Goal: Task Accomplishment & Management: Manage account settings

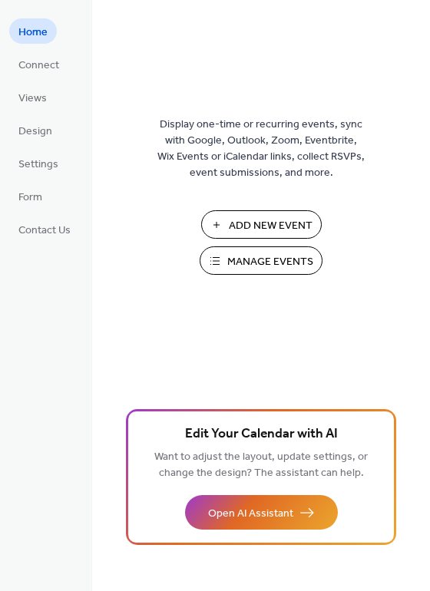
click at [259, 254] on span "Manage Events" at bounding box center [270, 262] width 86 height 16
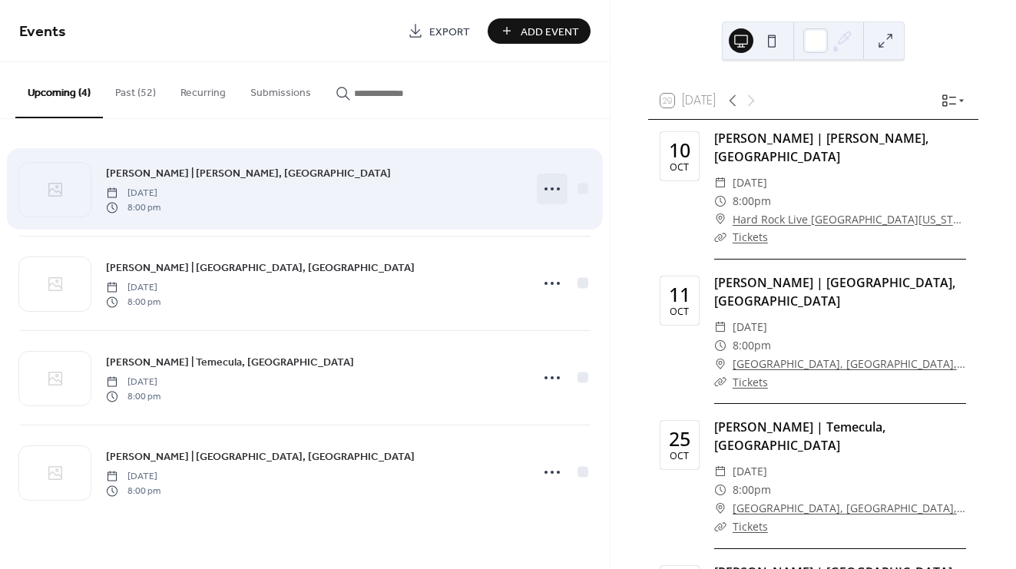
click at [554, 187] on icon at bounding box center [552, 189] width 25 height 25
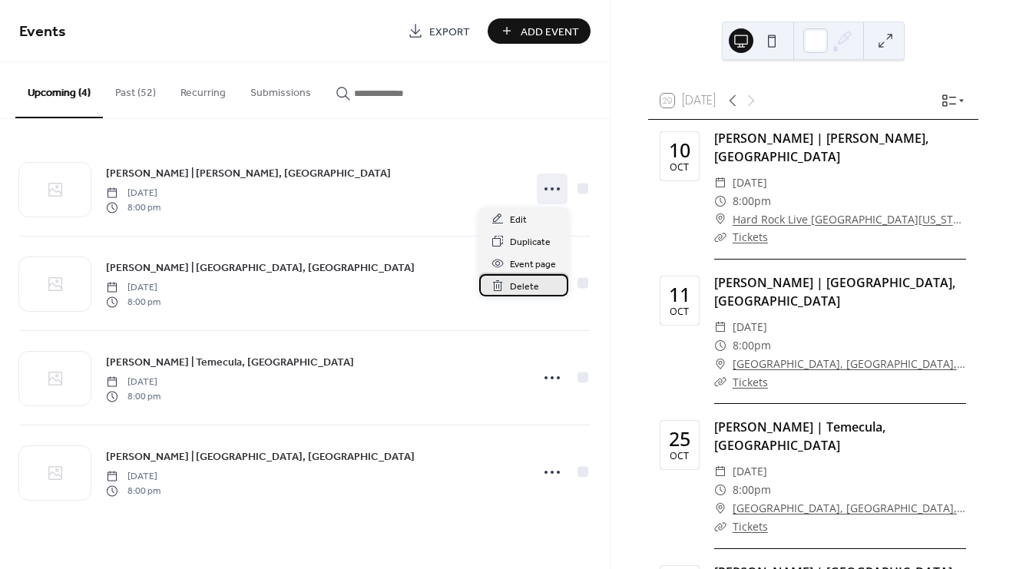
click at [522, 277] on div "Delete" at bounding box center [523, 285] width 89 height 22
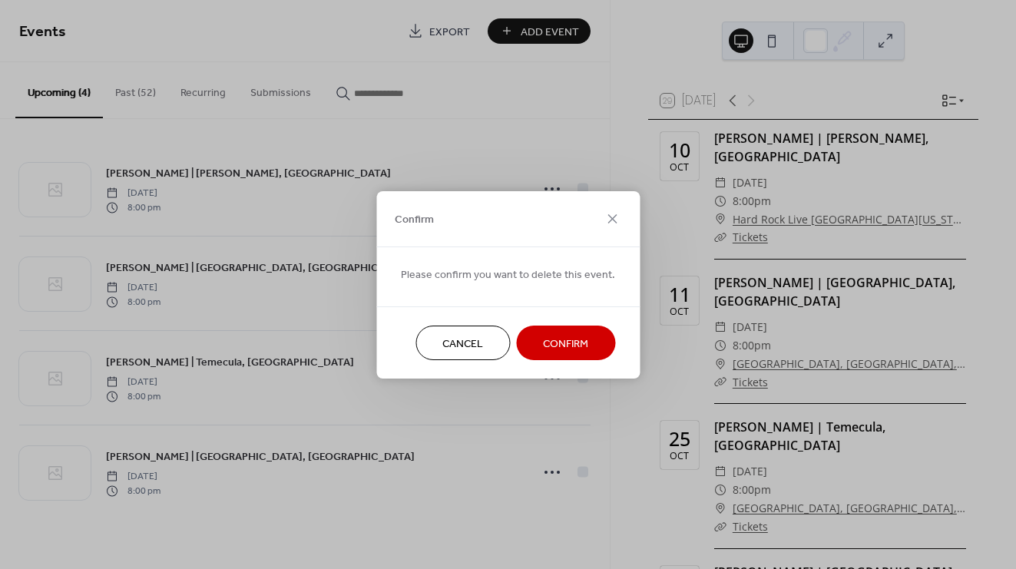
click at [554, 336] on span "Confirm" at bounding box center [565, 344] width 45 height 16
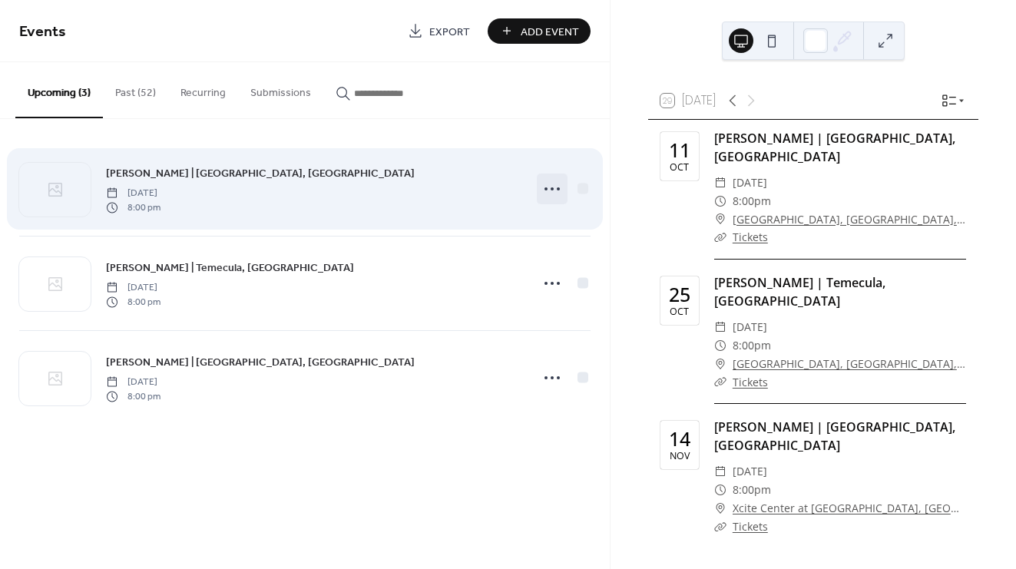
click at [551, 189] on circle at bounding box center [552, 188] width 3 height 3
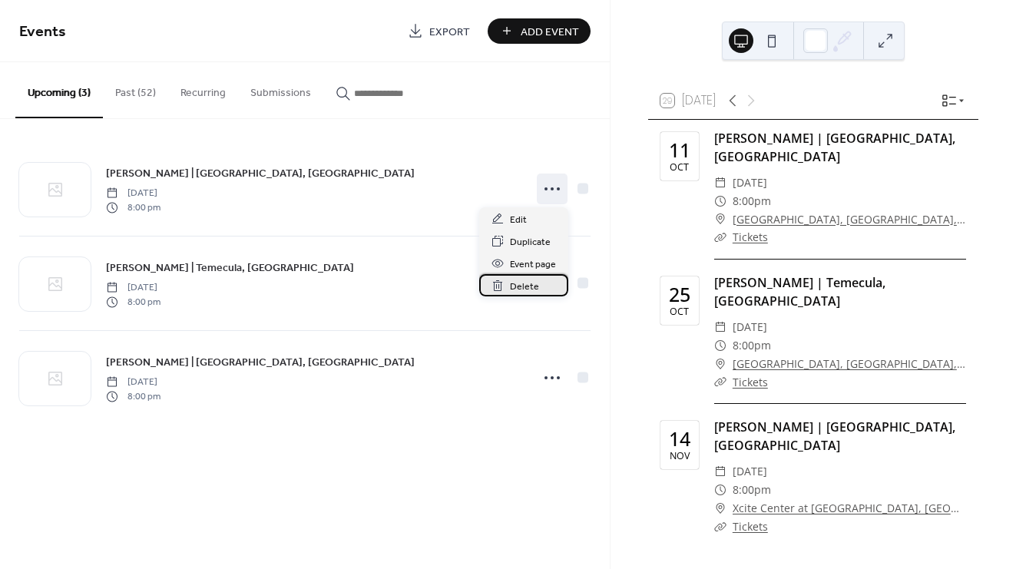
click at [525, 280] on span "Delete" at bounding box center [524, 287] width 29 height 16
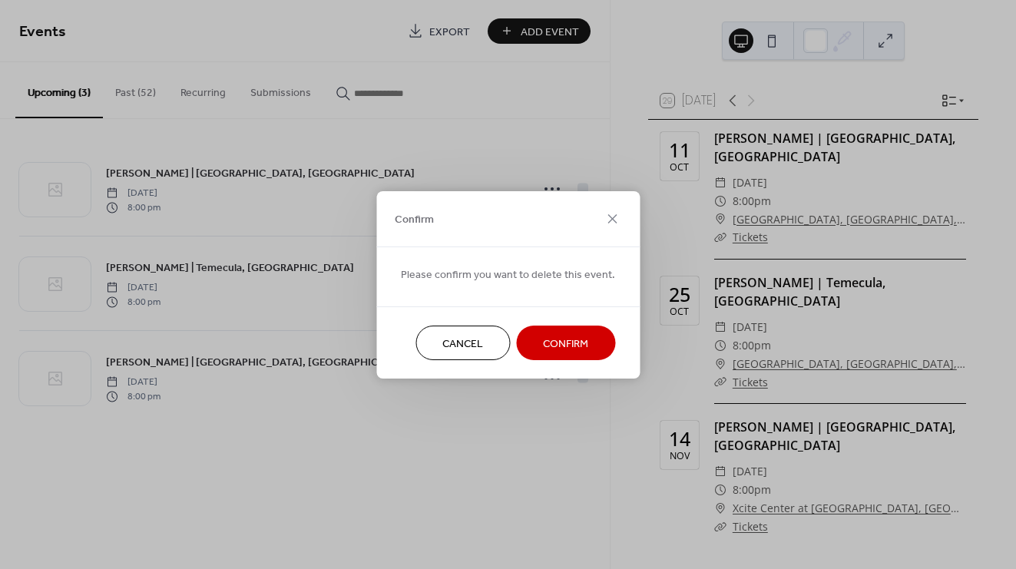
click at [549, 336] on span "Confirm" at bounding box center [565, 344] width 45 height 16
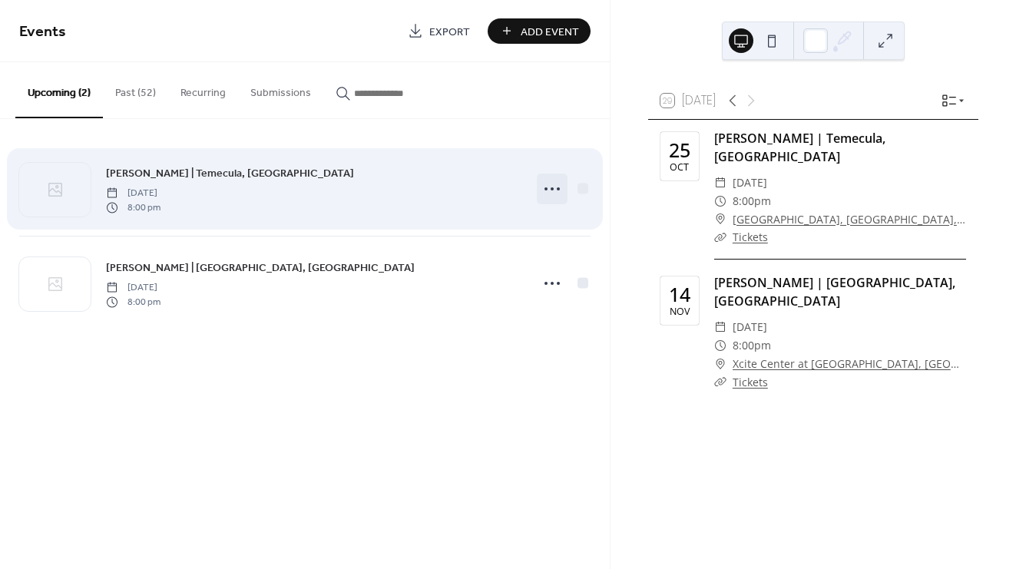
click at [548, 190] on icon at bounding box center [552, 189] width 25 height 25
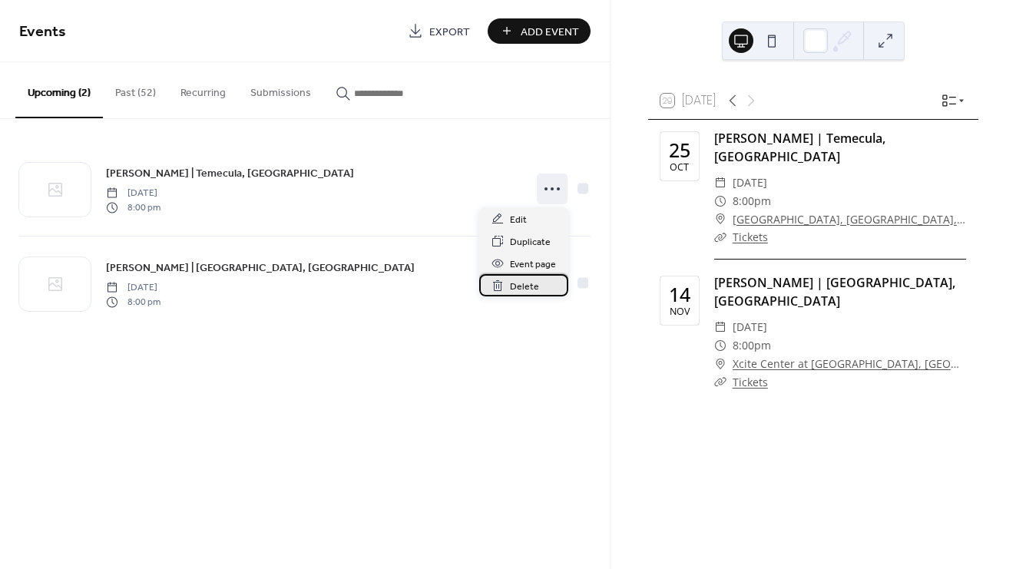
click at [533, 279] on span "Delete" at bounding box center [524, 287] width 29 height 16
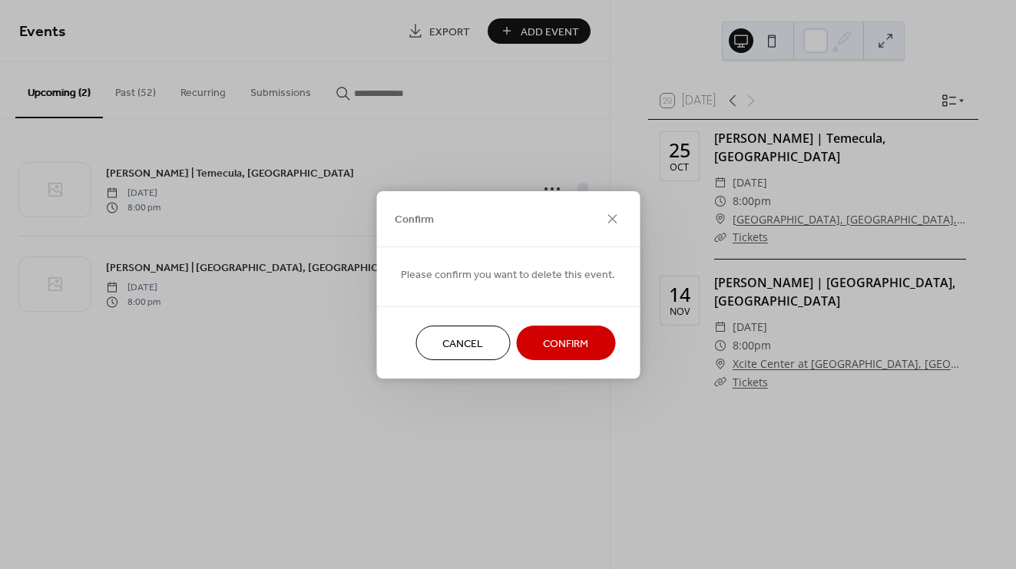
click at [564, 343] on span "Confirm" at bounding box center [565, 344] width 45 height 16
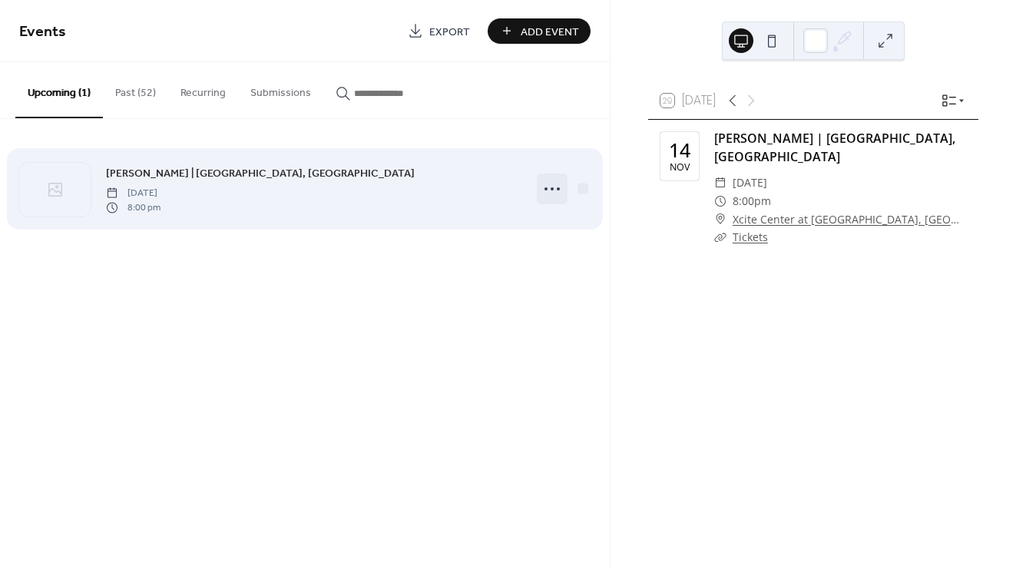
click at [547, 187] on icon at bounding box center [552, 189] width 25 height 25
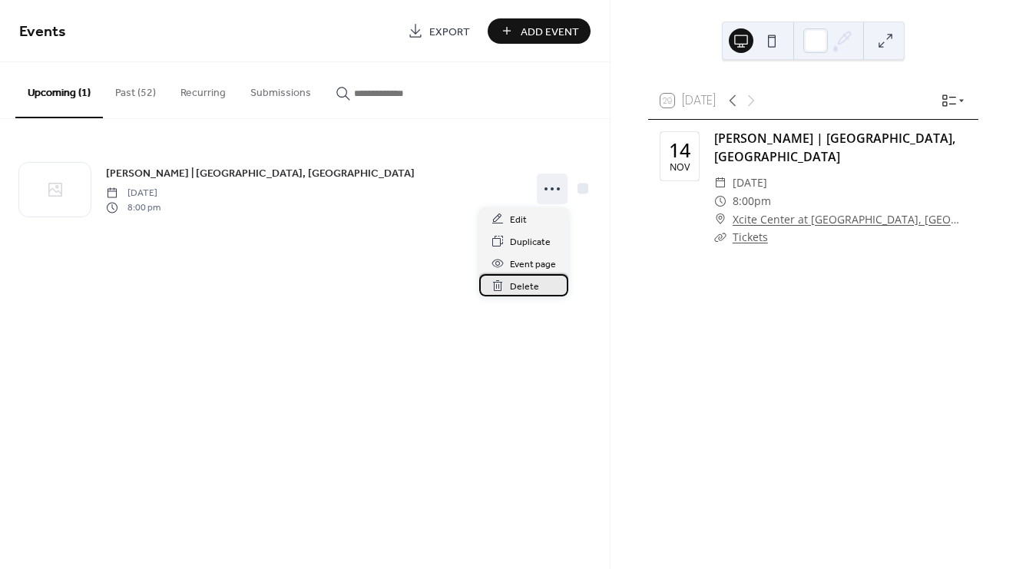
click at [523, 292] on span "Delete" at bounding box center [524, 287] width 29 height 16
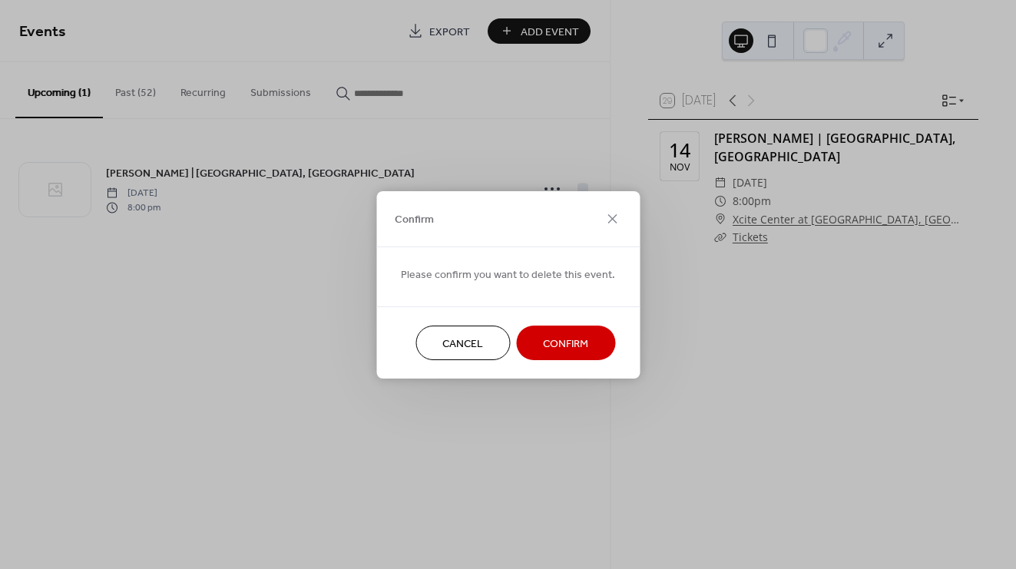
click at [549, 344] on span "Confirm" at bounding box center [565, 344] width 45 height 16
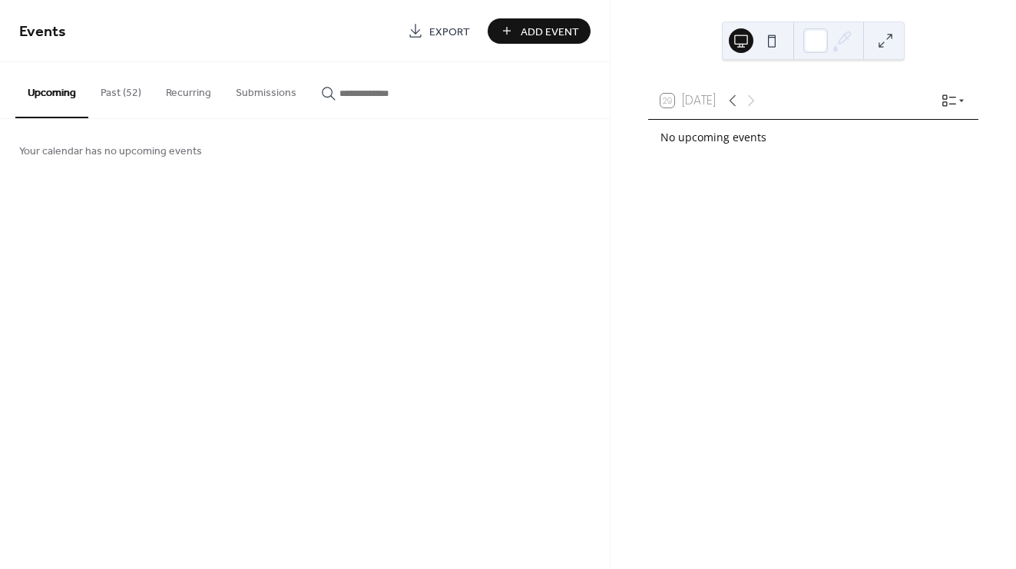
click at [114, 82] on button "Past (52)" at bounding box center [120, 89] width 65 height 55
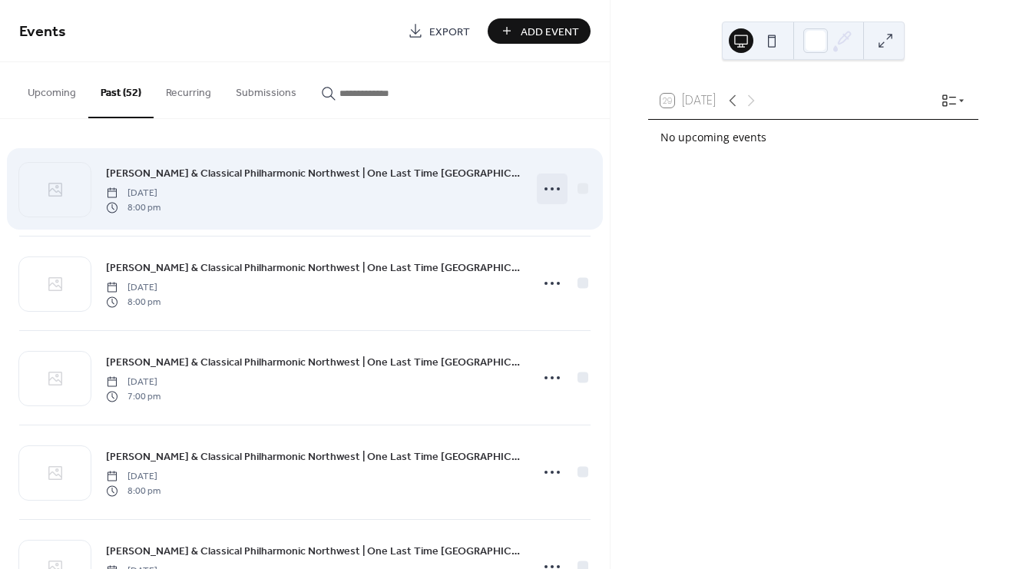
click at [548, 197] on icon at bounding box center [552, 189] width 25 height 25
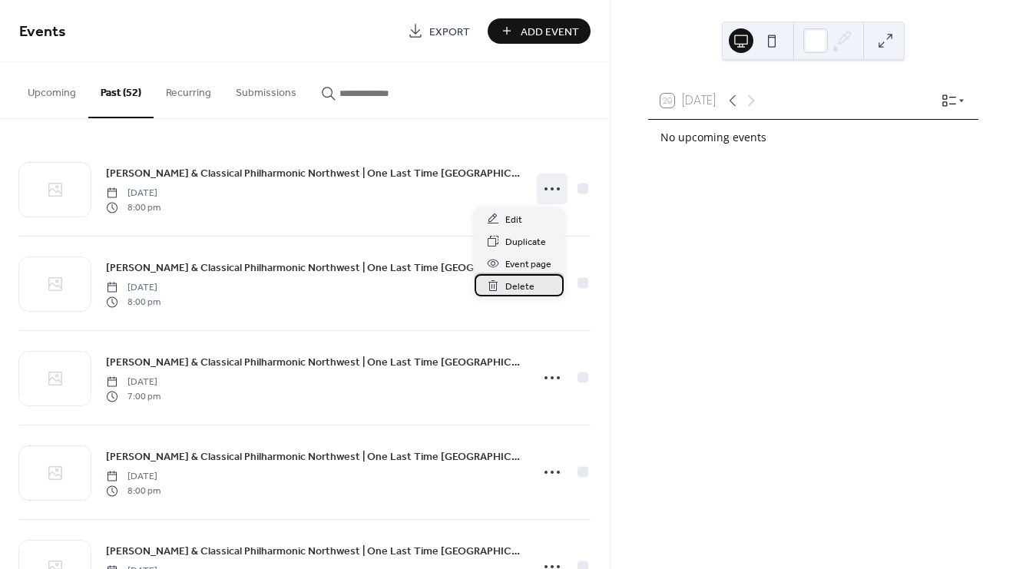
click at [504, 286] on div "Delete" at bounding box center [519, 285] width 89 height 22
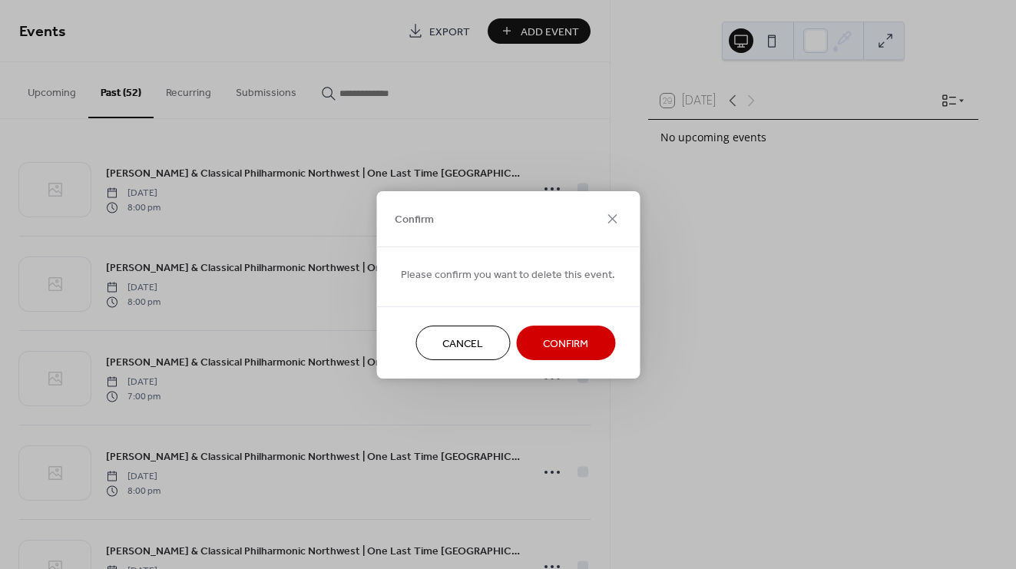
click at [578, 345] on span "Confirm" at bounding box center [565, 344] width 45 height 16
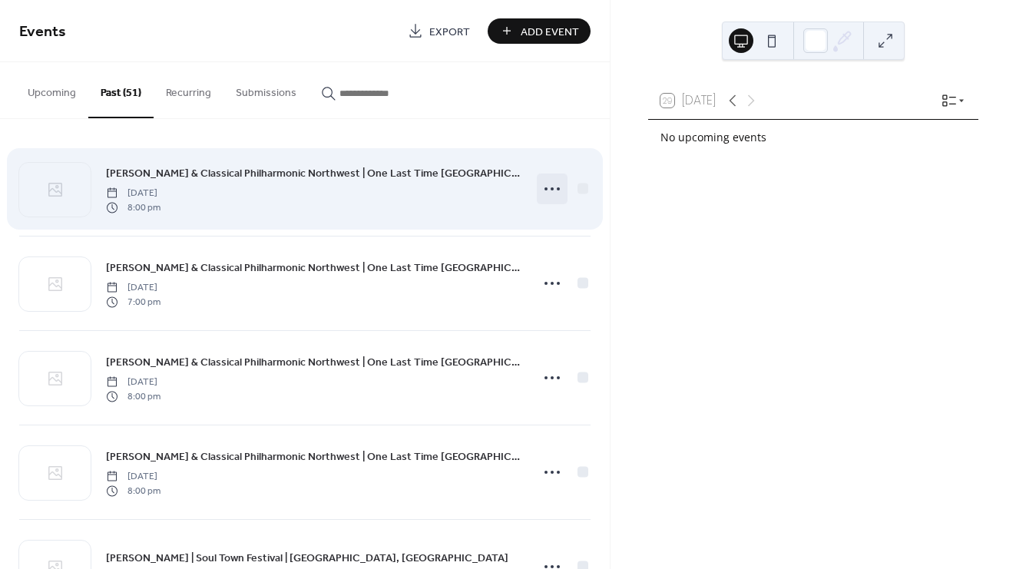
click at [541, 196] on icon at bounding box center [552, 189] width 25 height 25
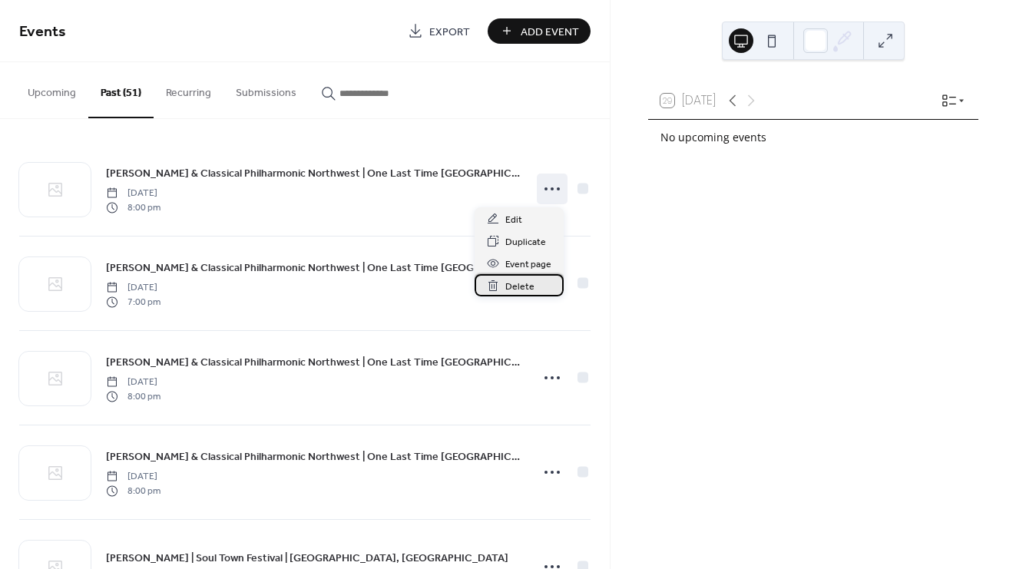
click at [515, 286] on span "Delete" at bounding box center [519, 287] width 29 height 16
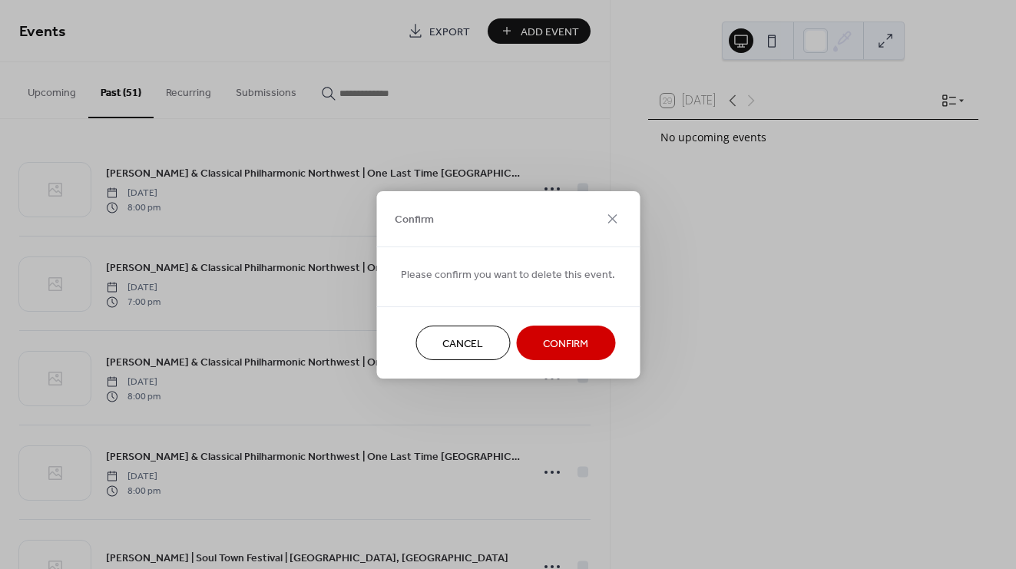
click at [543, 336] on span "Confirm" at bounding box center [565, 344] width 45 height 16
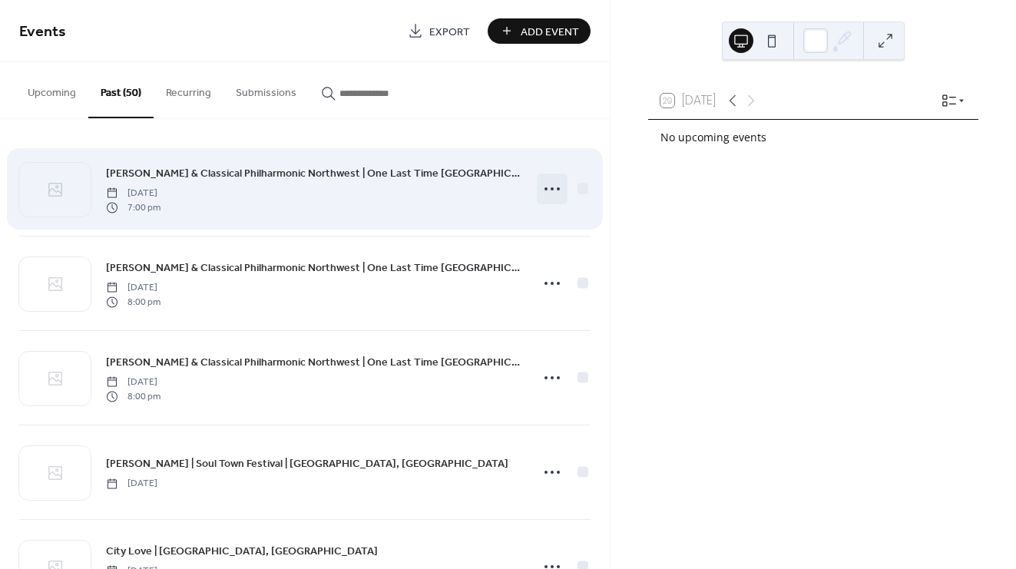
click at [545, 188] on icon at bounding box center [552, 189] width 25 height 25
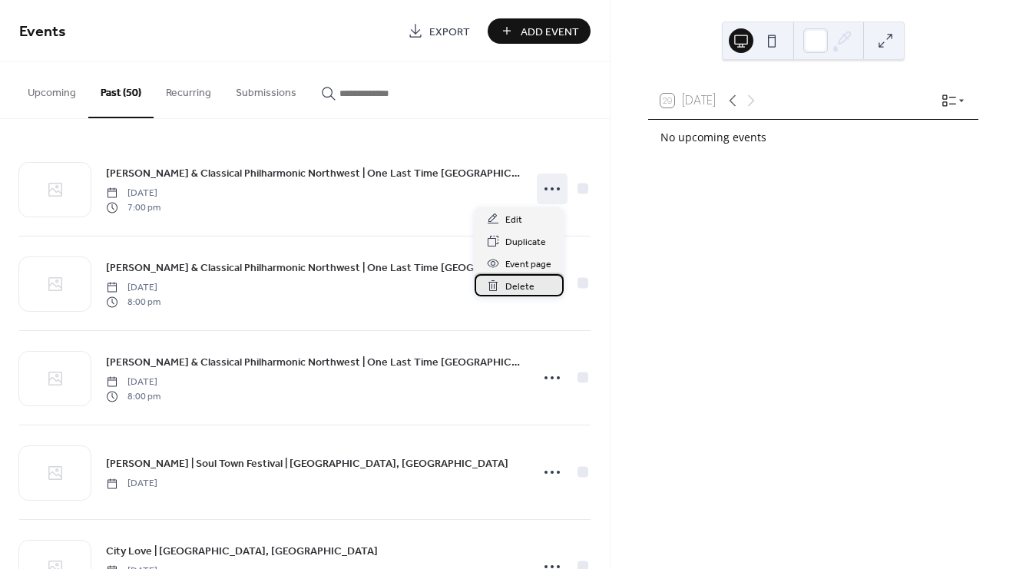
click at [511, 286] on span "Delete" at bounding box center [519, 287] width 29 height 16
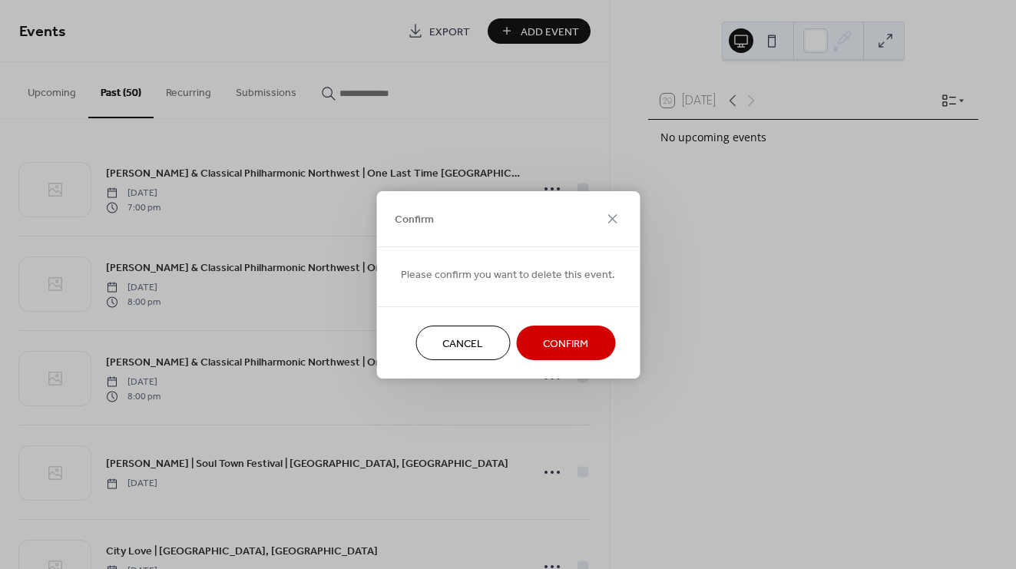
click at [544, 347] on span "Confirm" at bounding box center [565, 344] width 45 height 16
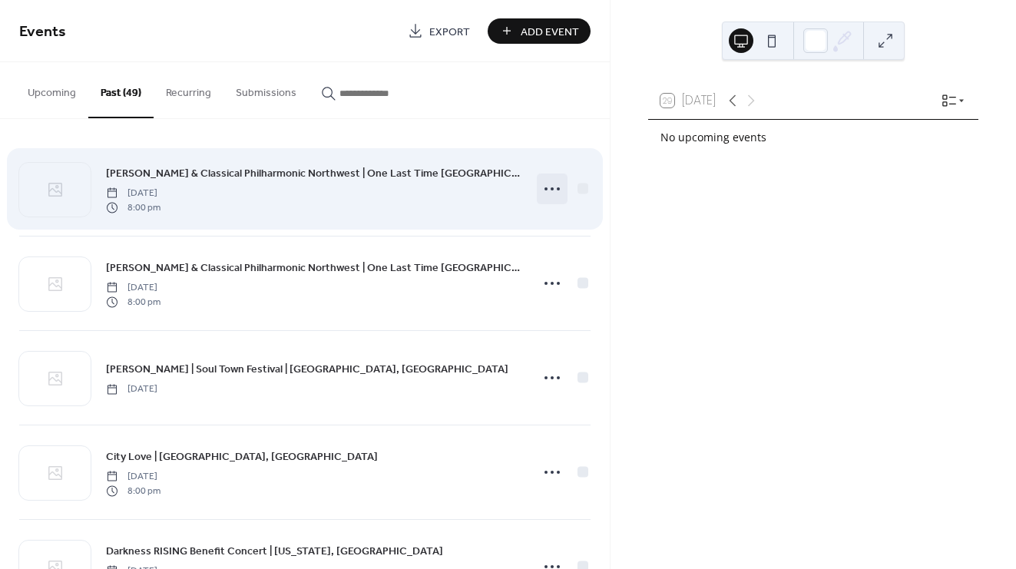
click at [542, 197] on icon at bounding box center [552, 189] width 25 height 25
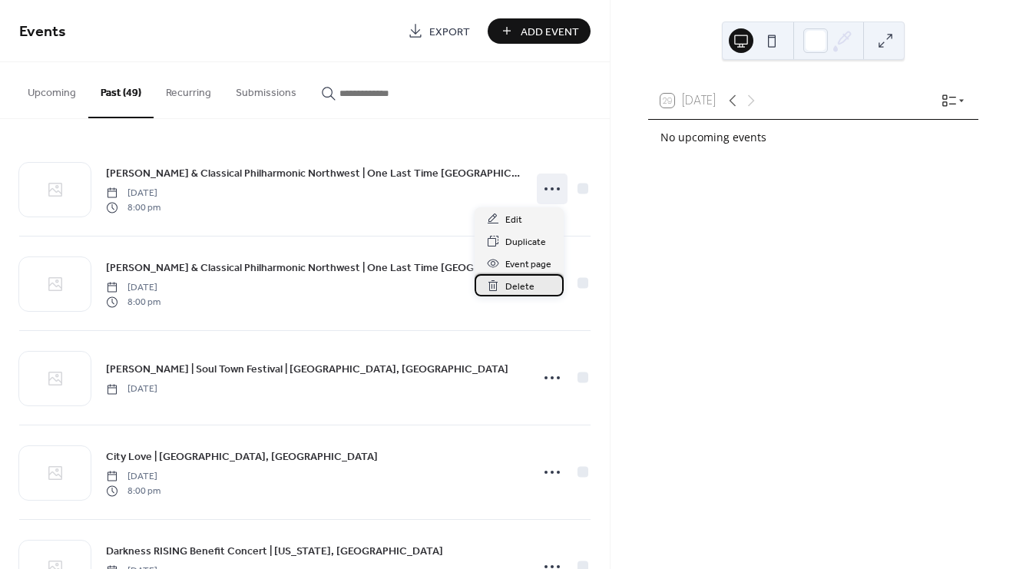
click at [516, 289] on span "Delete" at bounding box center [519, 287] width 29 height 16
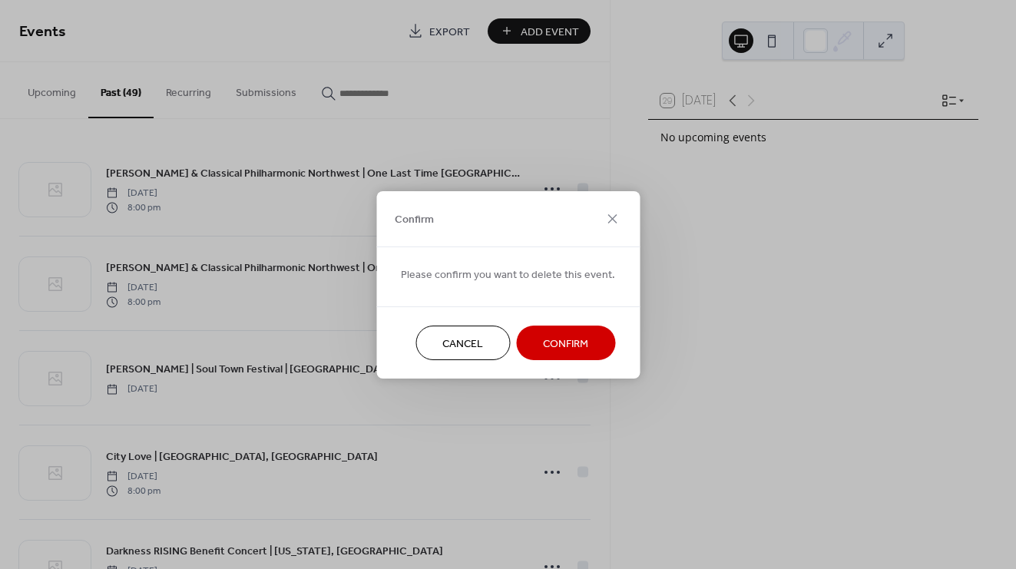
click at [544, 339] on span "Confirm" at bounding box center [565, 344] width 45 height 16
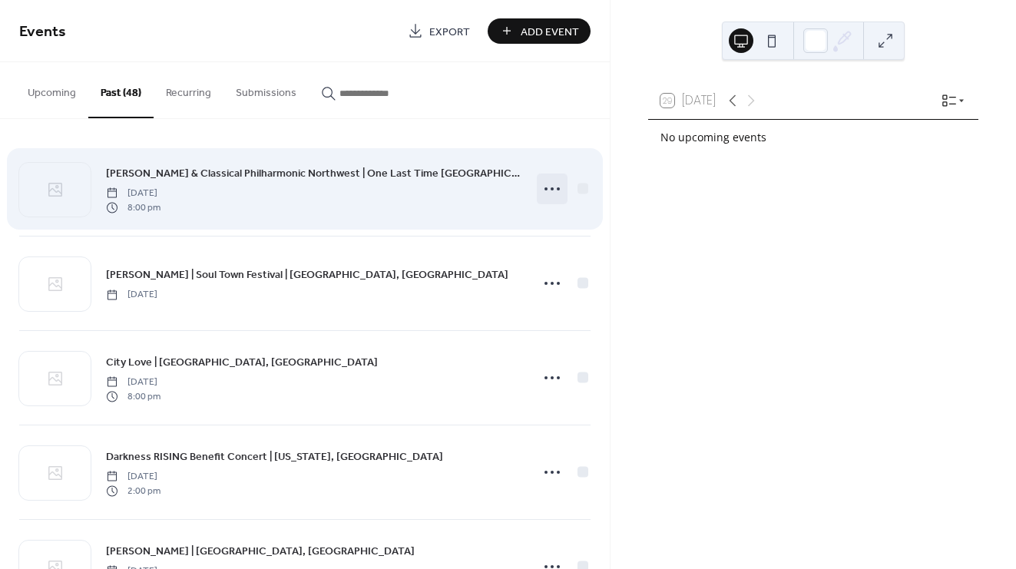
click at [544, 193] on icon at bounding box center [552, 189] width 25 height 25
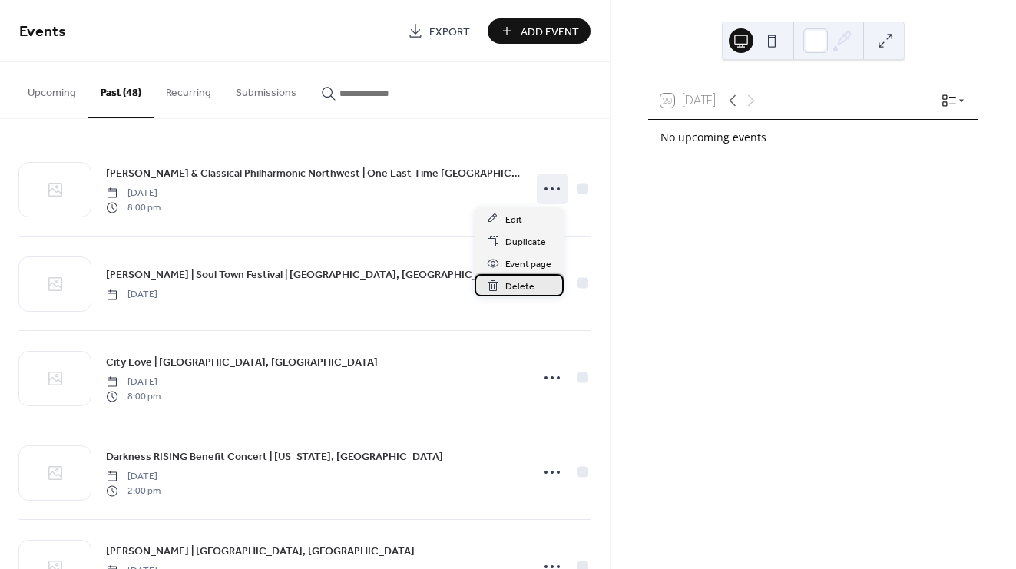
click at [511, 281] on span "Delete" at bounding box center [519, 287] width 29 height 16
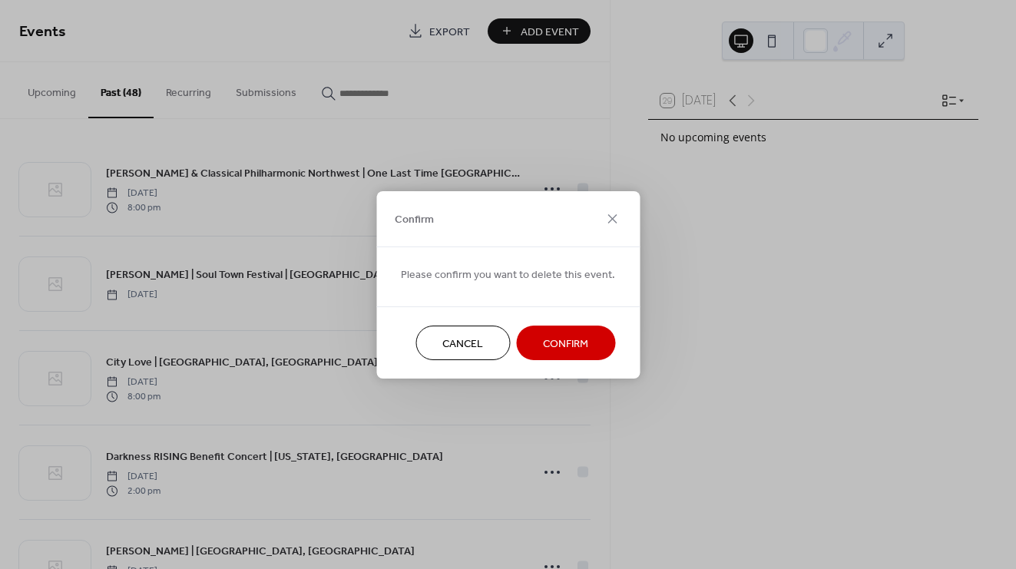
click at [543, 339] on span "Confirm" at bounding box center [565, 344] width 45 height 16
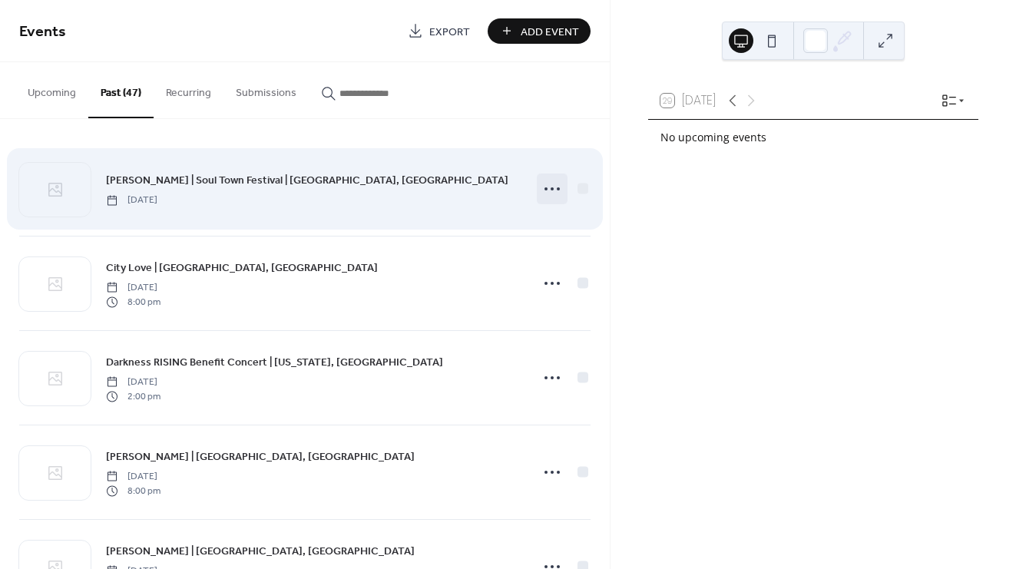
click at [542, 184] on icon at bounding box center [552, 189] width 25 height 25
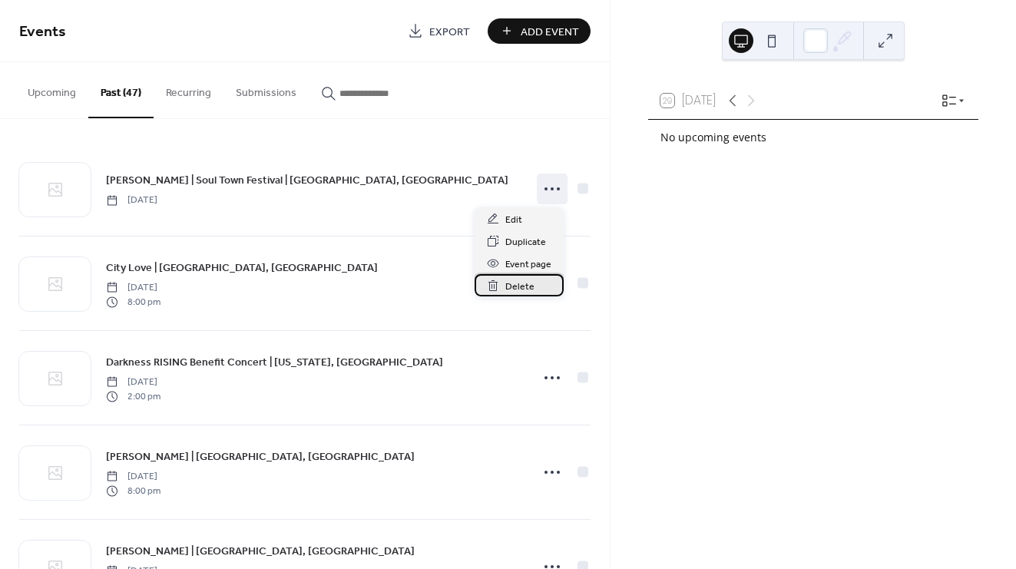
click at [534, 289] on div "Delete" at bounding box center [519, 285] width 89 height 22
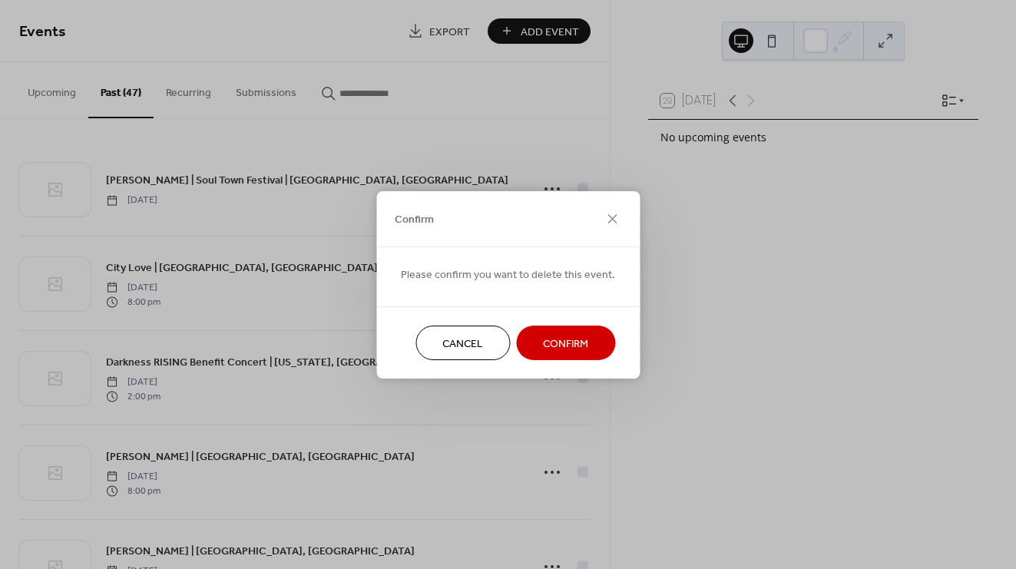
click at [556, 343] on span "Confirm" at bounding box center [565, 344] width 45 height 16
